Goal: Task Accomplishment & Management: Complete application form

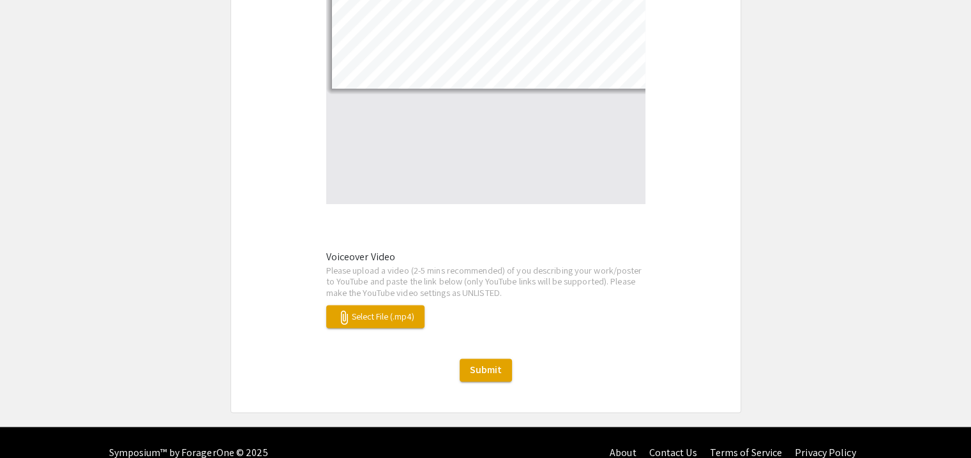
scroll to position [12, 0]
click at [370, 305] on button "attach_file Select File (.mp4)" at bounding box center [375, 316] width 98 height 23
click at [370, 265] on p "Please upload a video (2-5 mins recommended) of you describing your work/poster…" at bounding box center [485, 282] width 319 height 34
click at [473, 305] on div "attach_file Select File (.mp4)" at bounding box center [485, 316] width 319 height 23
click at [389, 276] on p "Please upload a video (2-5 mins recommended) of you describing your work/poster…" at bounding box center [485, 282] width 319 height 34
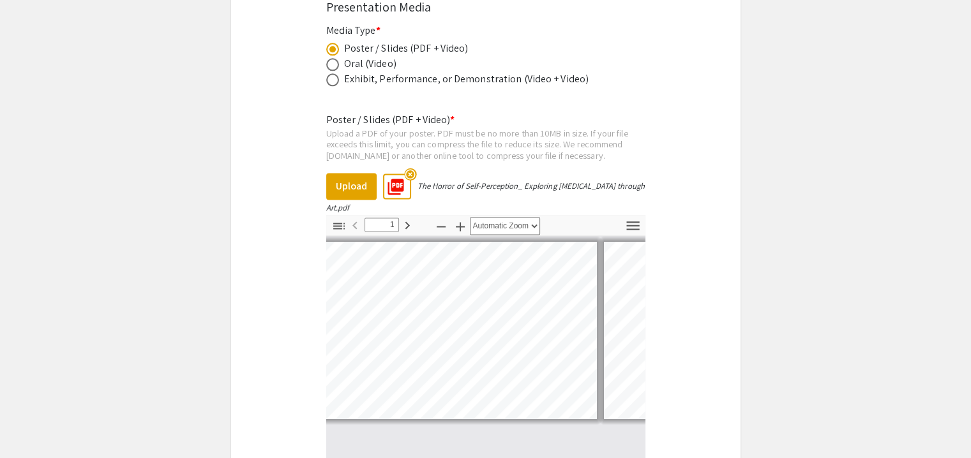
scroll to position [0, 0]
click at [334, 58] on span at bounding box center [332, 64] width 13 height 13
click at [334, 58] on input "radio" at bounding box center [332, 64] width 13 height 13
radio input "true"
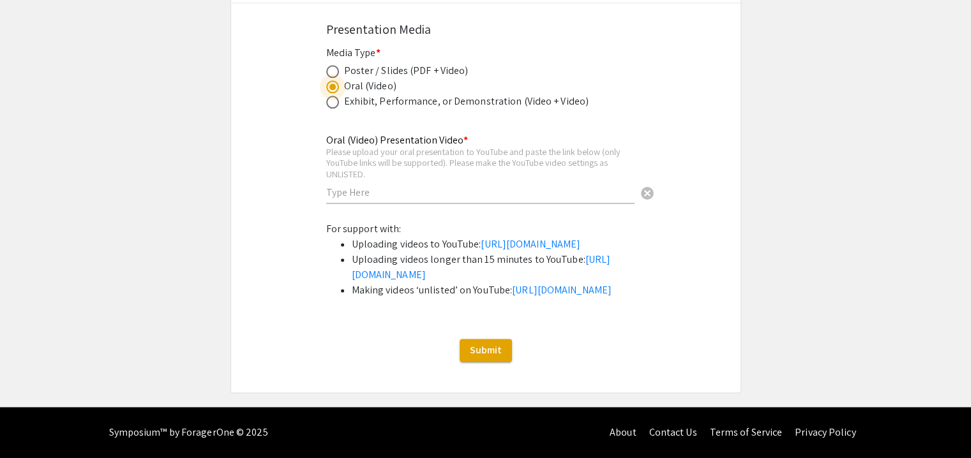
click at [350, 160] on div "Oral (Video) Presentation Video * Please upload your oral presentation to YouTu…" at bounding box center [480, 163] width 308 height 82
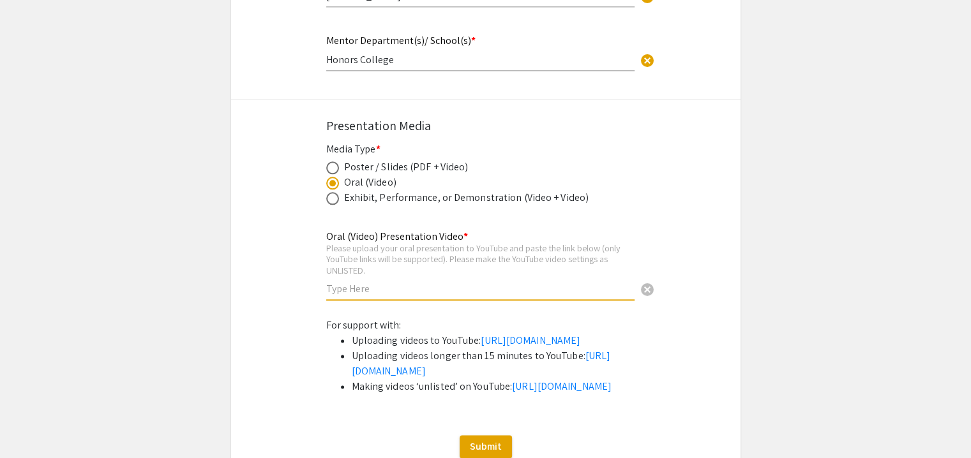
scroll to position [1571, 0]
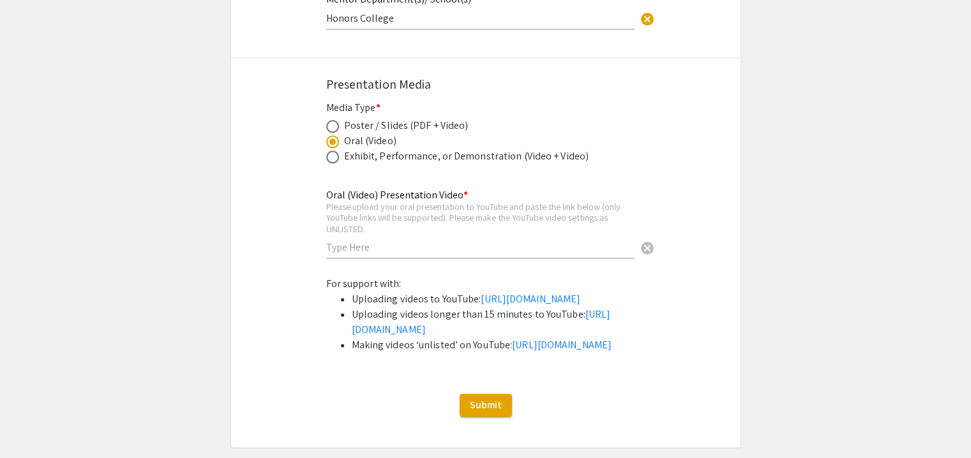
click at [359, 149] on div "Exhibit, Performance, or Demonstration (Video + Video)" at bounding box center [466, 156] width 245 height 15
click at [329, 151] on span at bounding box center [332, 157] width 13 height 13
click at [329, 151] on input "radio" at bounding box center [332, 157] width 13 height 13
radio input "true"
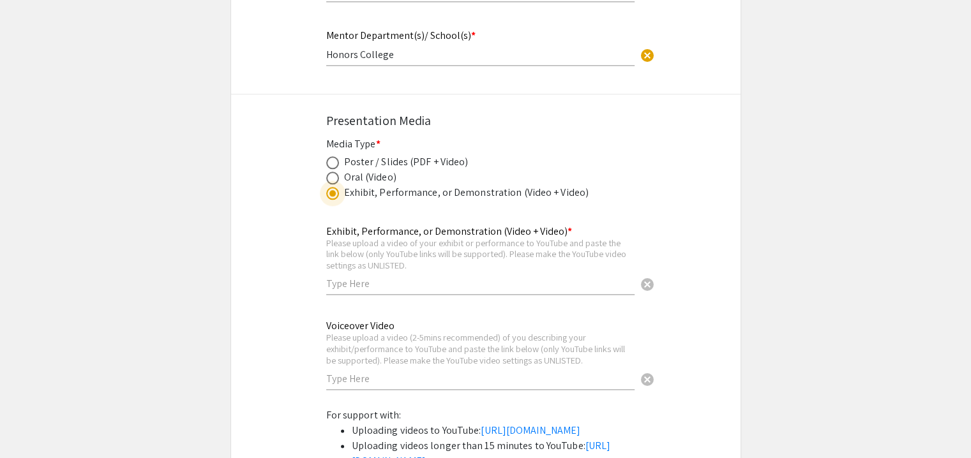
scroll to position [1530, 0]
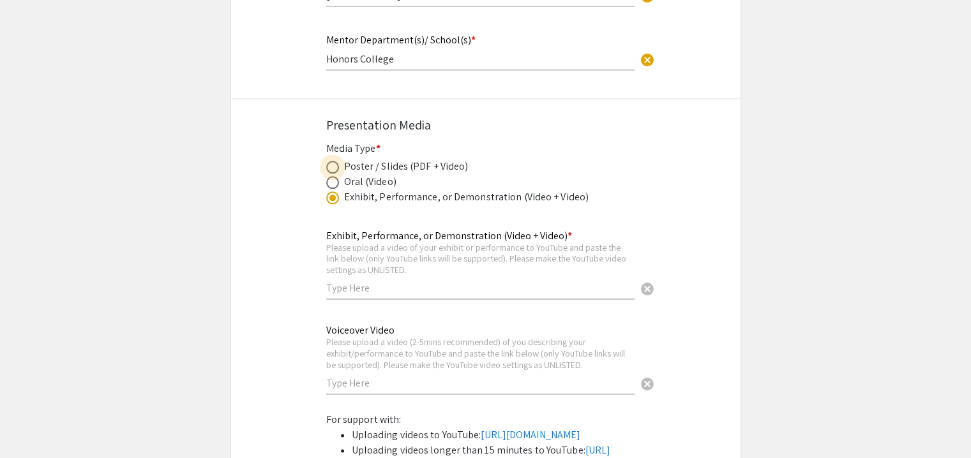
click at [332, 161] on span at bounding box center [332, 167] width 13 height 13
click at [332, 161] on input "radio" at bounding box center [332, 167] width 13 height 13
radio input "true"
select select "custom"
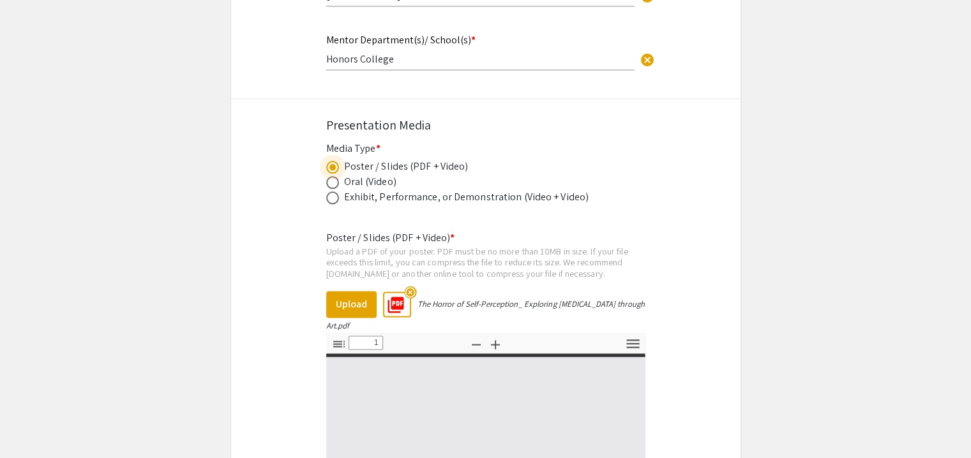
type input "0"
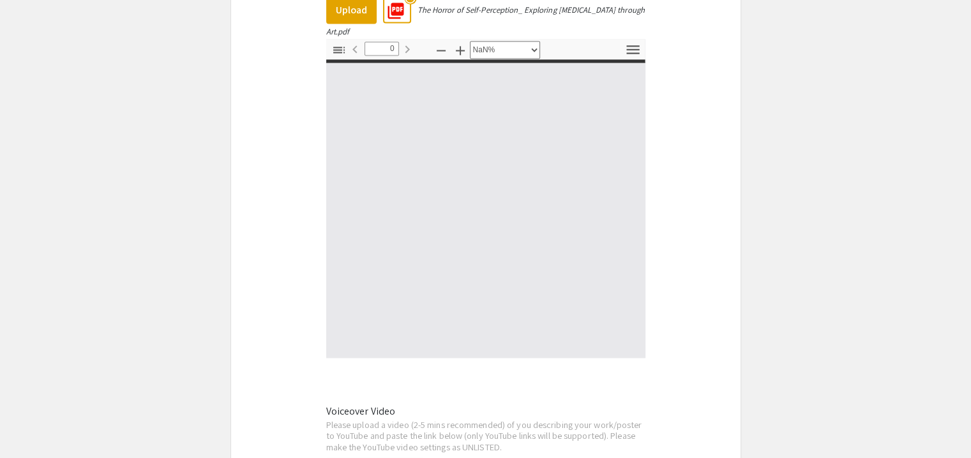
select select "auto"
type input "1"
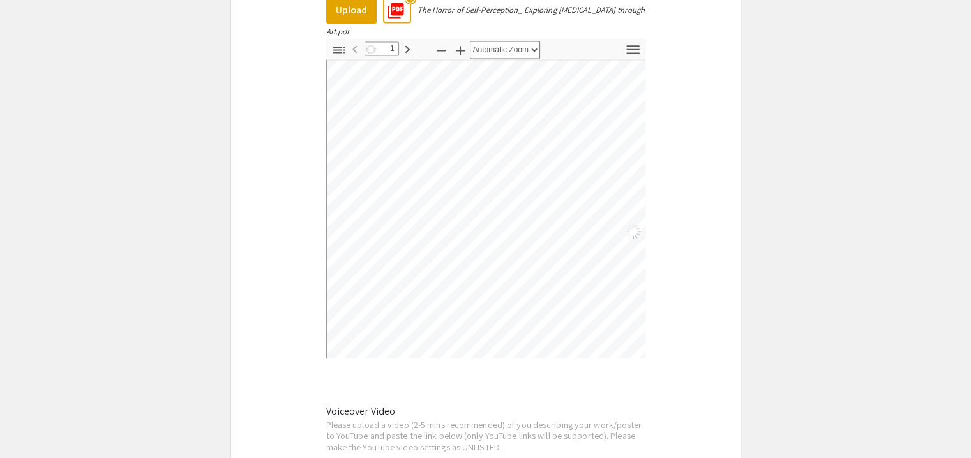
scroll to position [1979, 0]
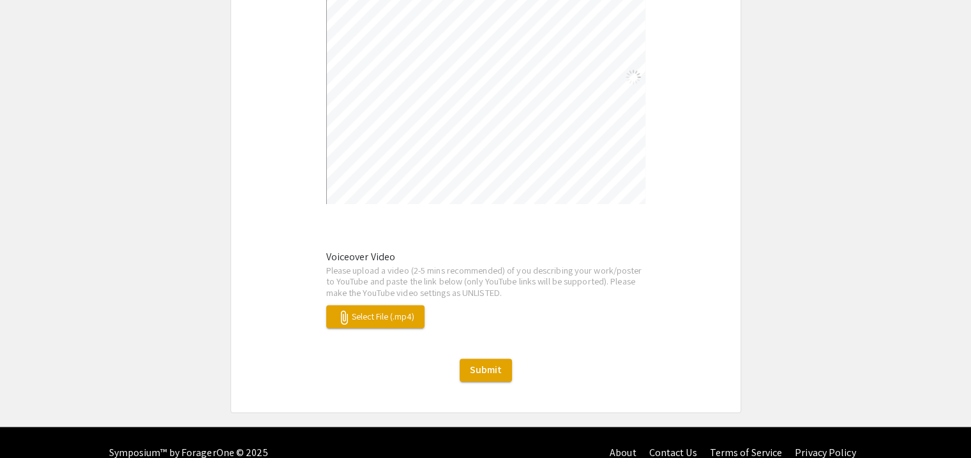
select select "auto"
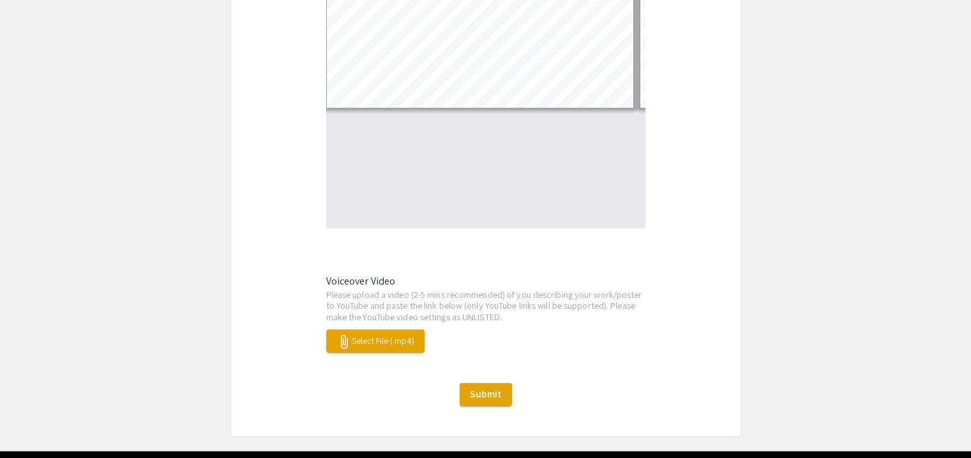
scroll to position [1955, 0]
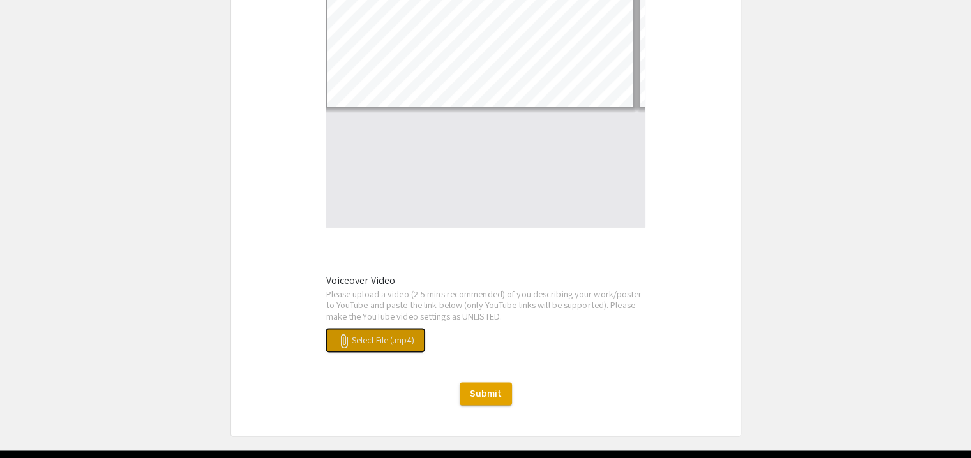
click at [393, 335] on span "attach_file Select File (.mp4)" at bounding box center [375, 340] width 78 height 11
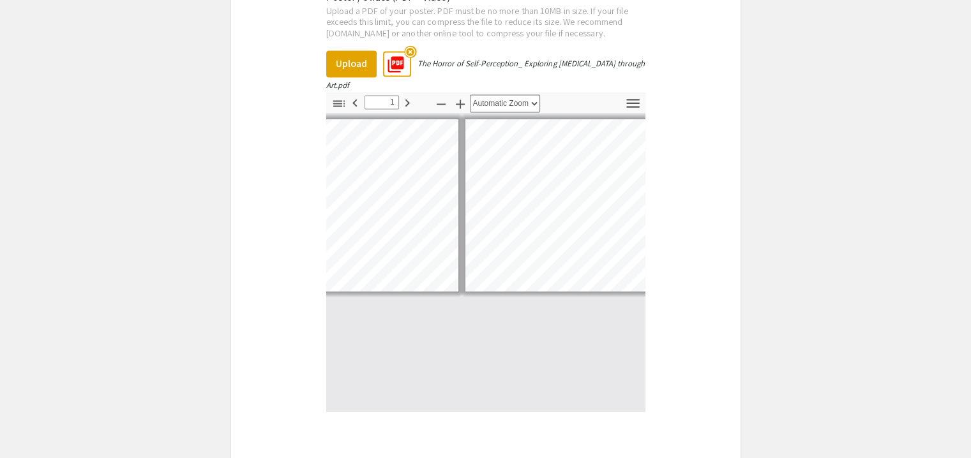
scroll to position [0, 0]
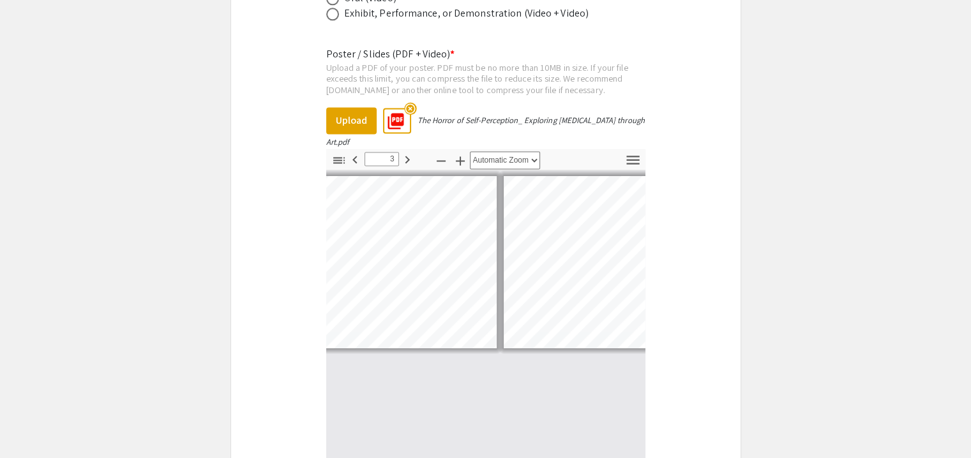
scroll to position [0, 595]
type input "1"
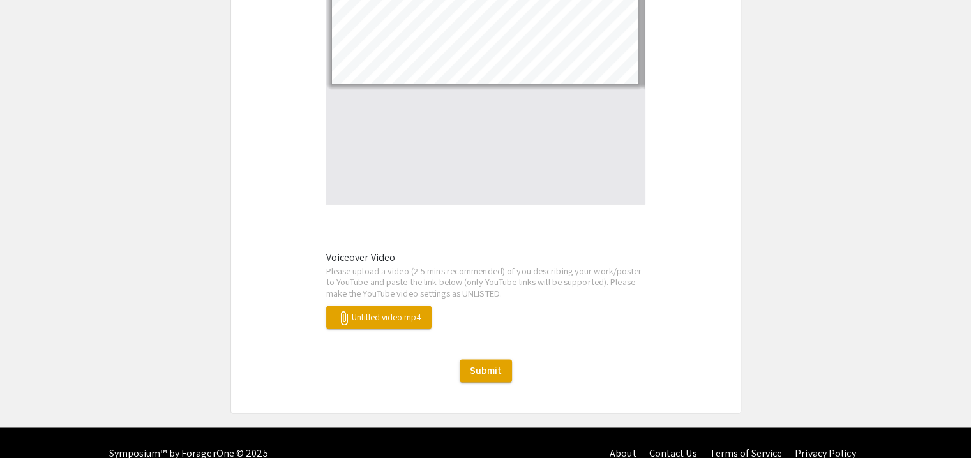
scroll to position [1979, 0]
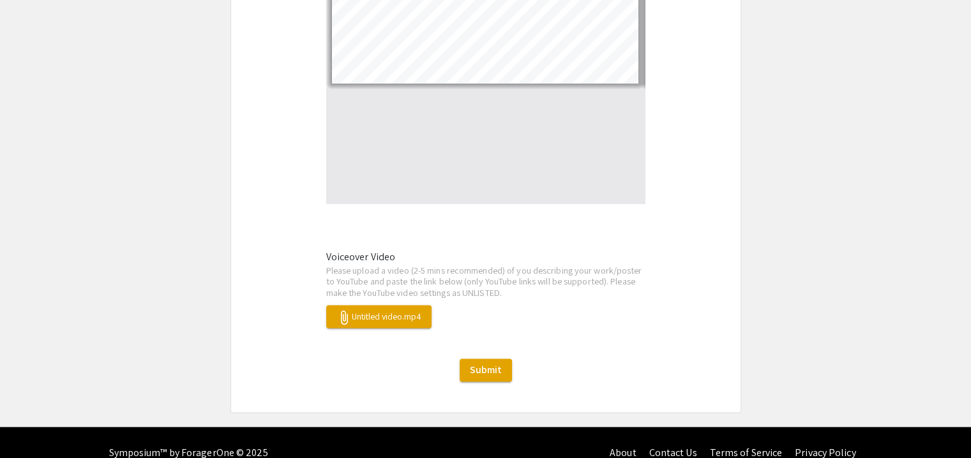
drag, startPoint x: 374, startPoint y: 294, endPoint x: 255, endPoint y: 312, distance: 120.1
click at [393, 311] on span "attach_file Untitled video.mp4" at bounding box center [378, 316] width 85 height 11
click at [487, 363] on span "Submit" at bounding box center [486, 369] width 32 height 13
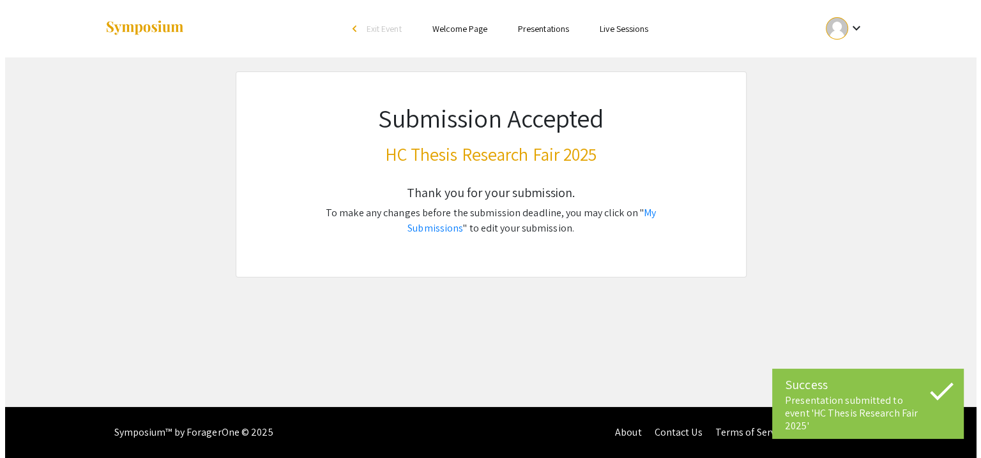
scroll to position [0, 0]
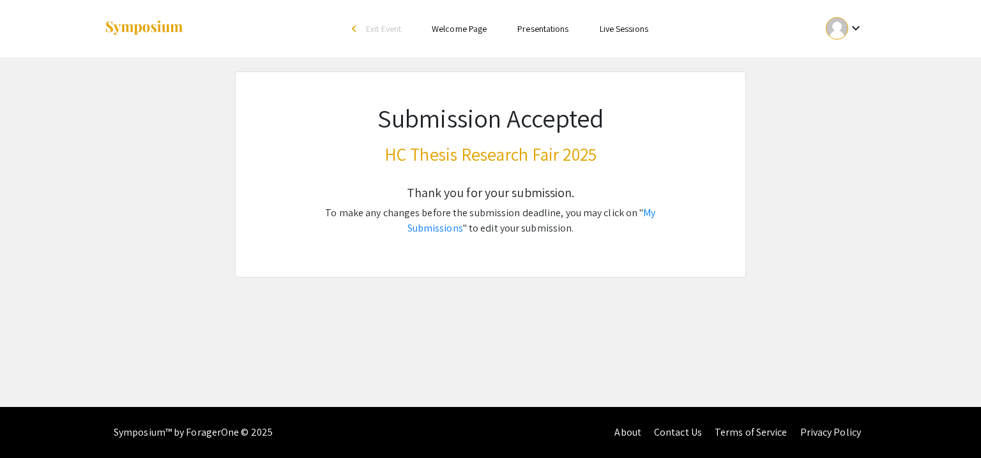
click at [642, 211] on link "My Submissions" at bounding box center [531, 220] width 248 height 29
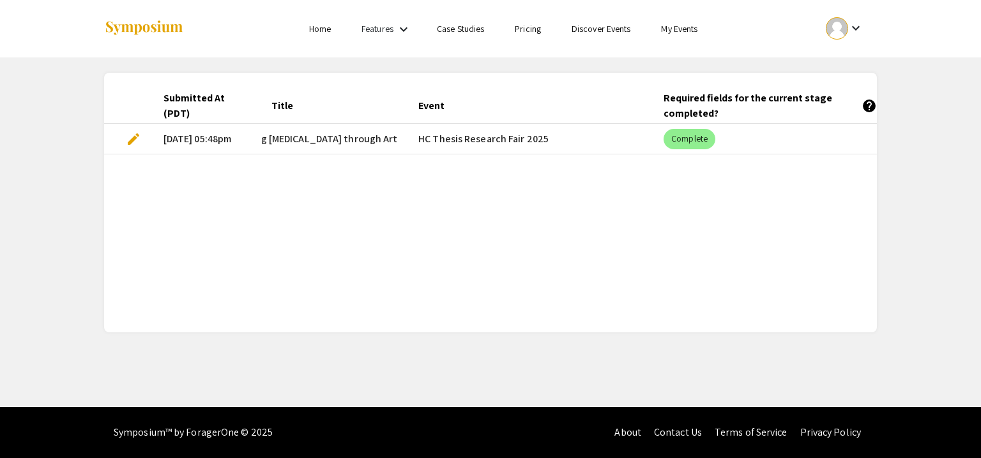
scroll to position [0, 220]
click at [455, 139] on mat-cell "HC Thesis Research Fair 2025" at bounding box center [530, 139] width 245 height 31
click at [194, 148] on mat-cell "[DATE] 05:48pm" at bounding box center [207, 139] width 108 height 31
click at [679, 146] on mat-chip "Complete" at bounding box center [689, 139] width 52 height 20
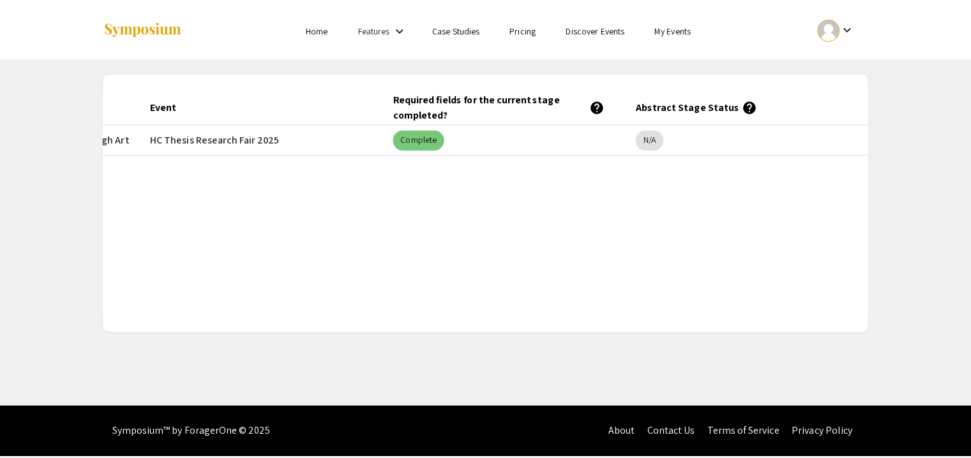
scroll to position [0, 0]
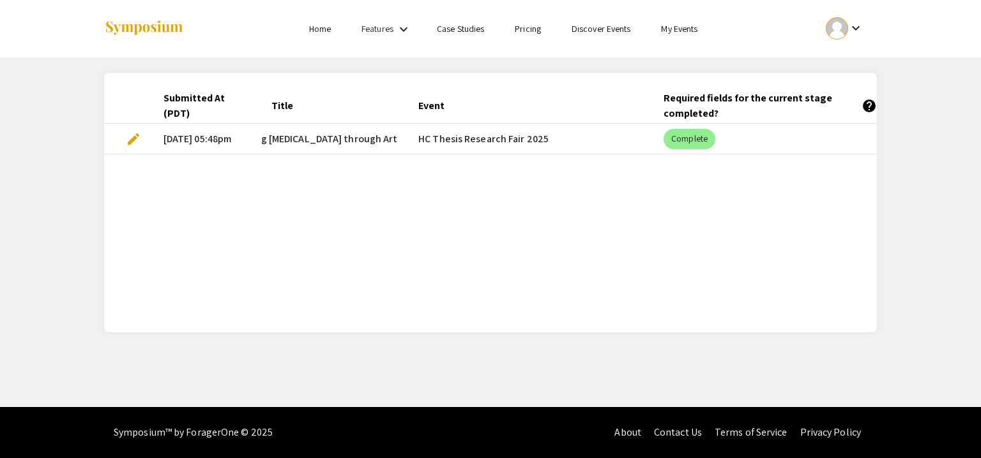
click at [691, 30] on link "My Events" at bounding box center [679, 28] width 36 height 11
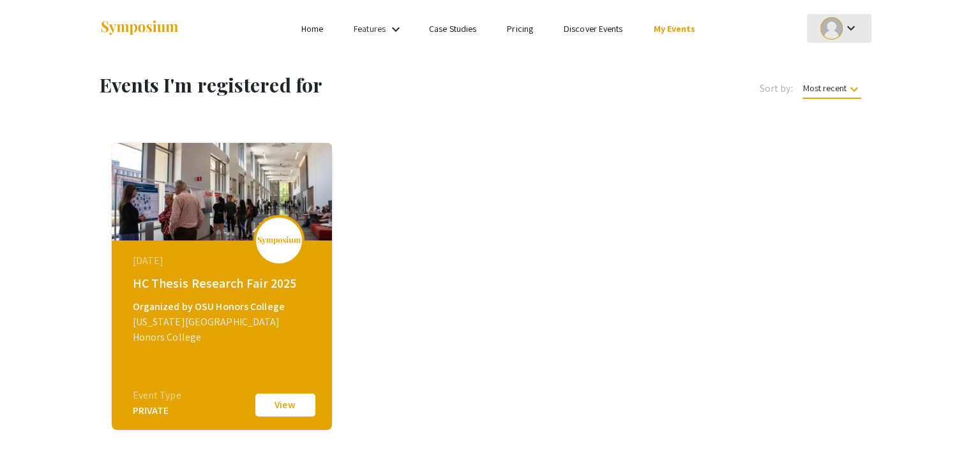
click at [842, 31] on div at bounding box center [831, 28] width 22 height 22
click at [848, 100] on button "My Submissions" at bounding box center [846, 94] width 79 height 31
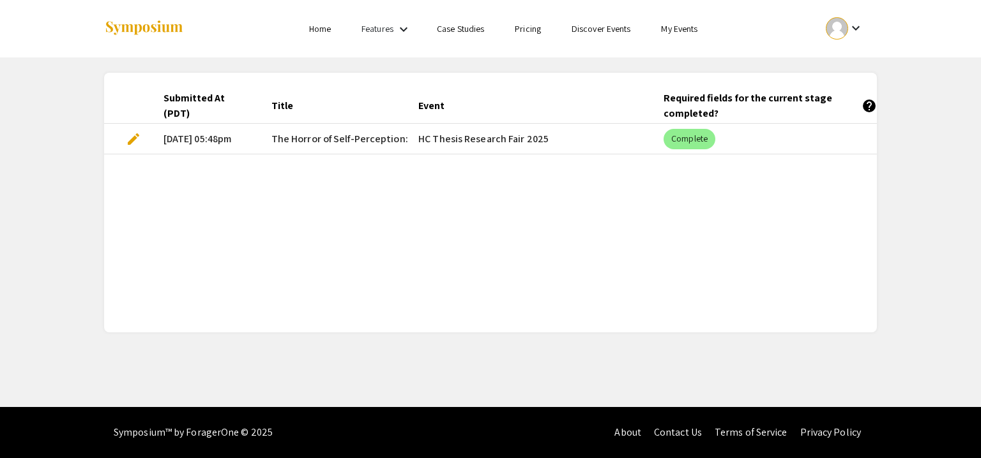
click at [456, 142] on mat-cell "HC Thesis Research Fair 2025" at bounding box center [530, 139] width 245 height 31
click at [349, 133] on span "The Horror of Self-Perception: Exploring [MEDICAL_DATA] through Art" at bounding box center [426, 139] width 311 height 15
click at [348, 135] on span "The Horror of Self-Perception: Exploring [MEDICAL_DATA] through Art" at bounding box center [426, 139] width 311 height 15
click at [207, 135] on mat-cell "[DATE] 05:48pm" at bounding box center [207, 139] width 108 height 31
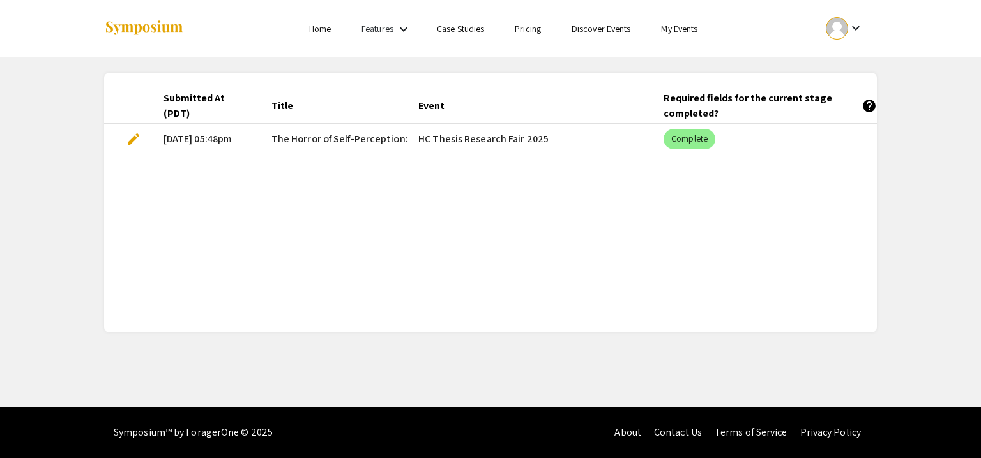
click at [193, 96] on div "Submitted At (PDT)" at bounding box center [201, 106] width 76 height 31
click at [141, 135] on mat-cell "edit" at bounding box center [128, 139] width 49 height 31
click at [130, 139] on span "edit" at bounding box center [133, 139] width 15 height 15
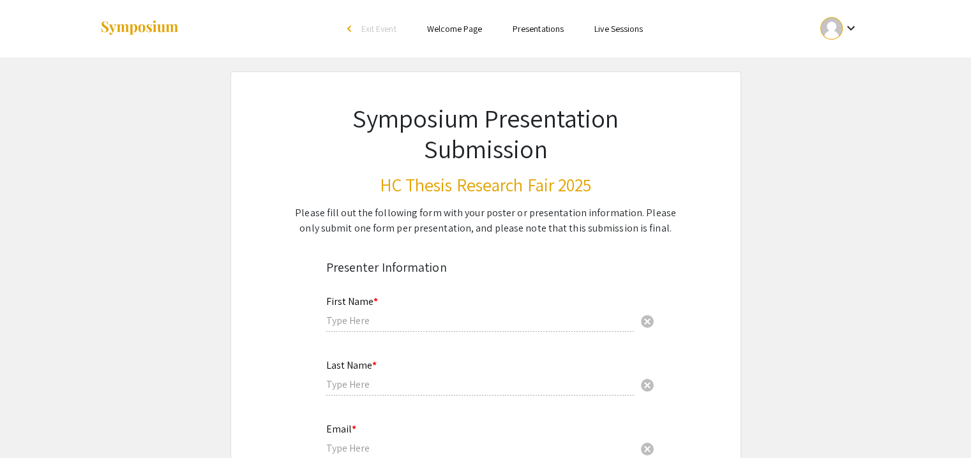
type input "[PERSON_NAME]"
type input "[PERSON_NAME][EMAIL_ADDRESS][DOMAIN_NAME]"
type input "Psychology"
type input "[PERSON_NAME]"
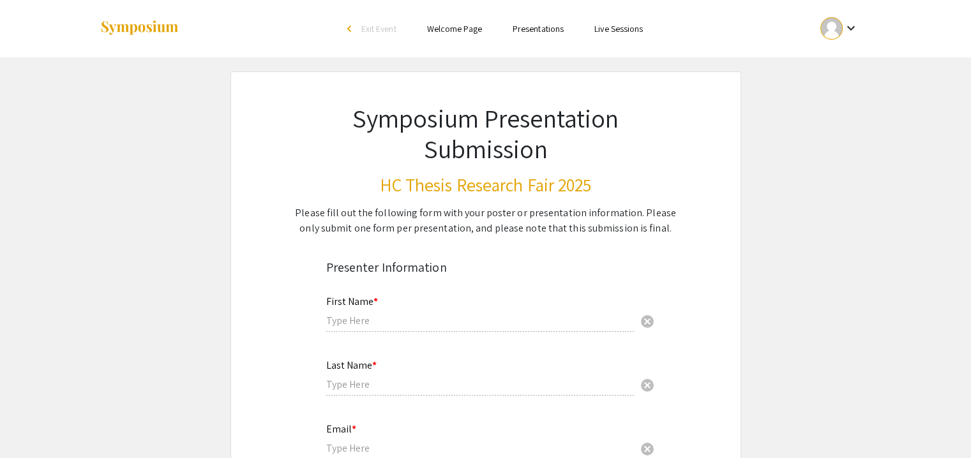
type input "Honors College"
radio input "true"
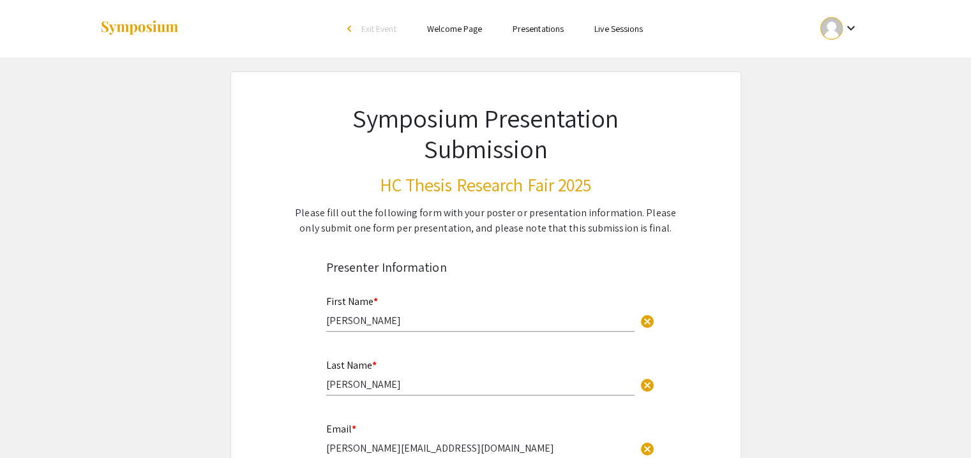
select select "custom"
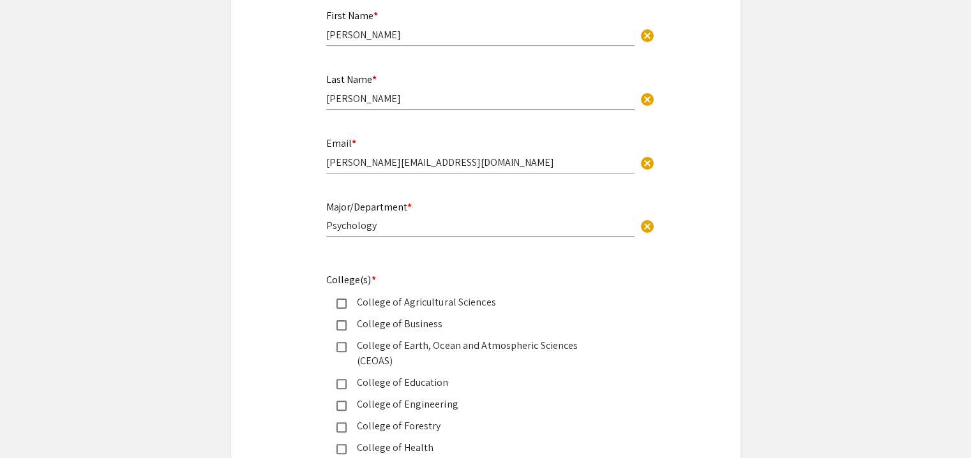
type input "0"
select select "custom"
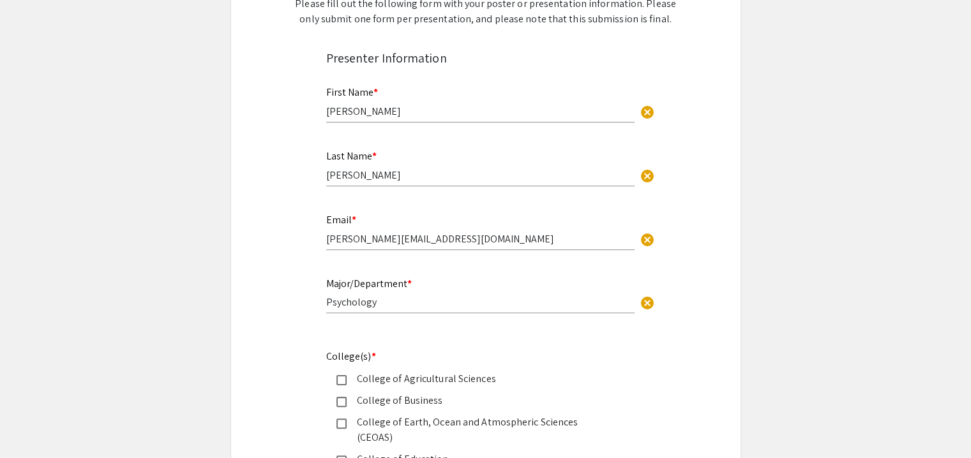
scroll to position [160, 0]
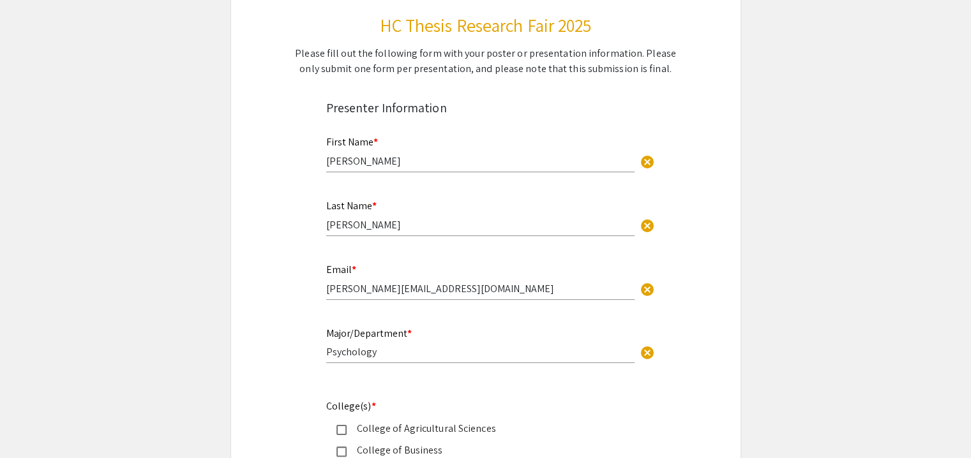
type input "1"
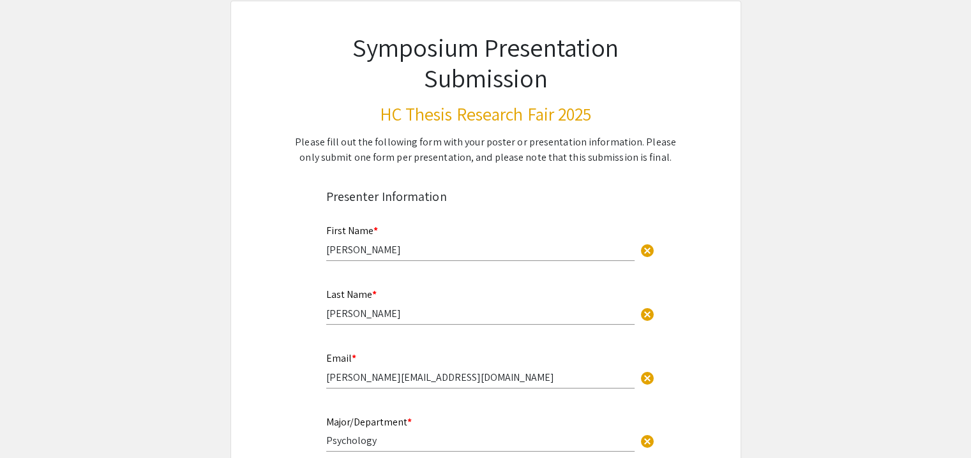
select select "auto"
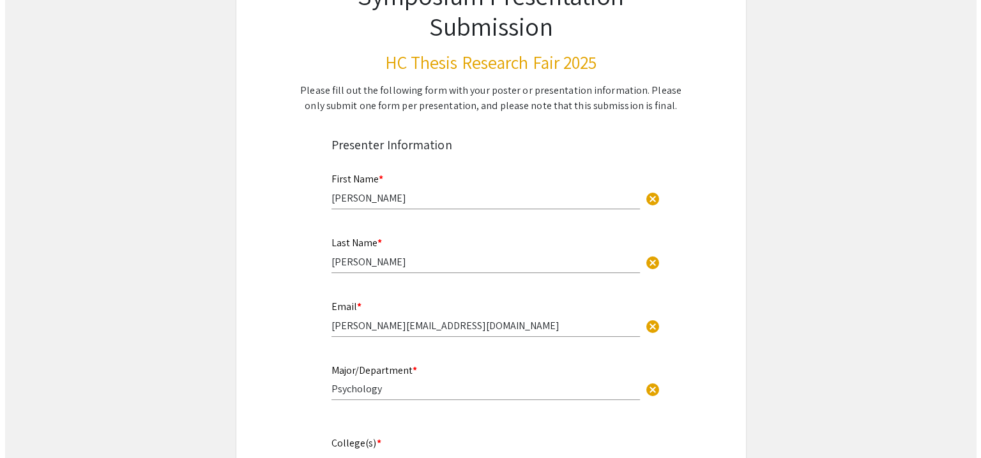
scroll to position [0, 0]
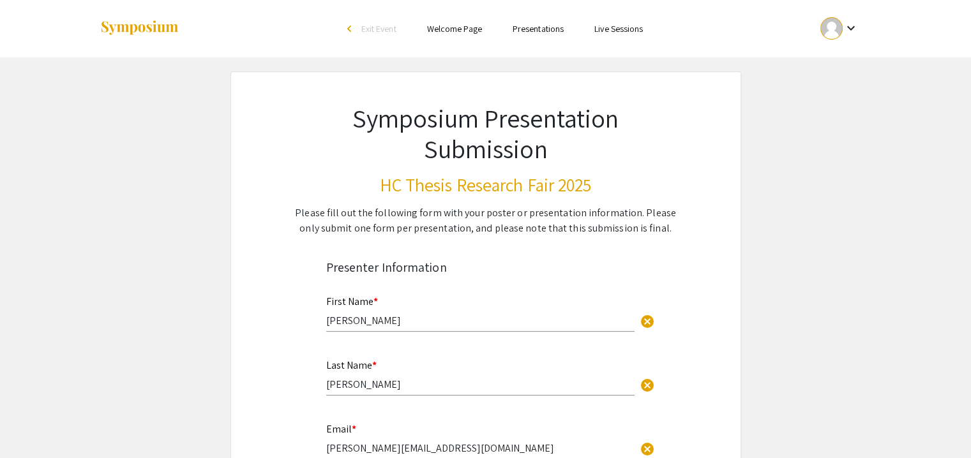
click at [820, 35] on div "keyboard_arrow_down" at bounding box center [839, 28] width 44 height 29
click at [836, 91] on button "My Submissions" at bounding box center [846, 94] width 79 height 31
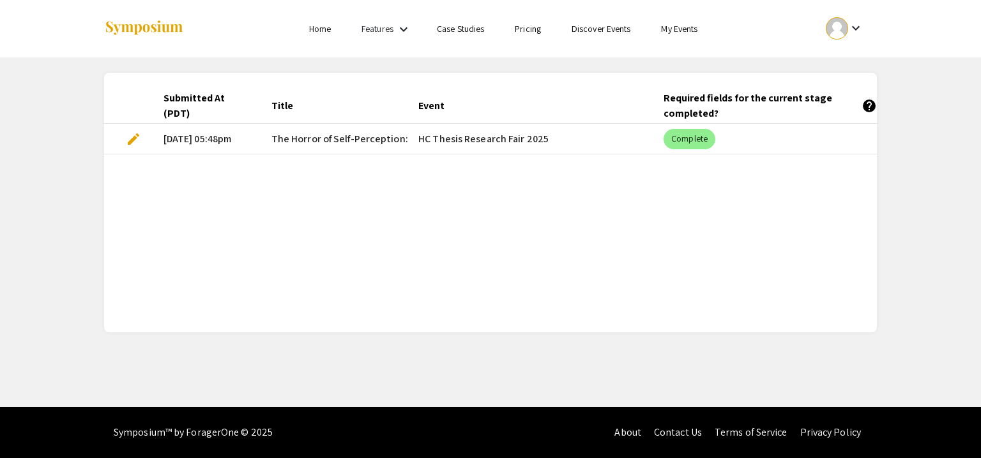
click at [847, 34] on div "keyboard_arrow_down" at bounding box center [844, 28] width 44 height 29
click at [837, 71] on button "My Account" at bounding box center [851, 63] width 79 height 31
